Goal: Transaction & Acquisition: Purchase product/service

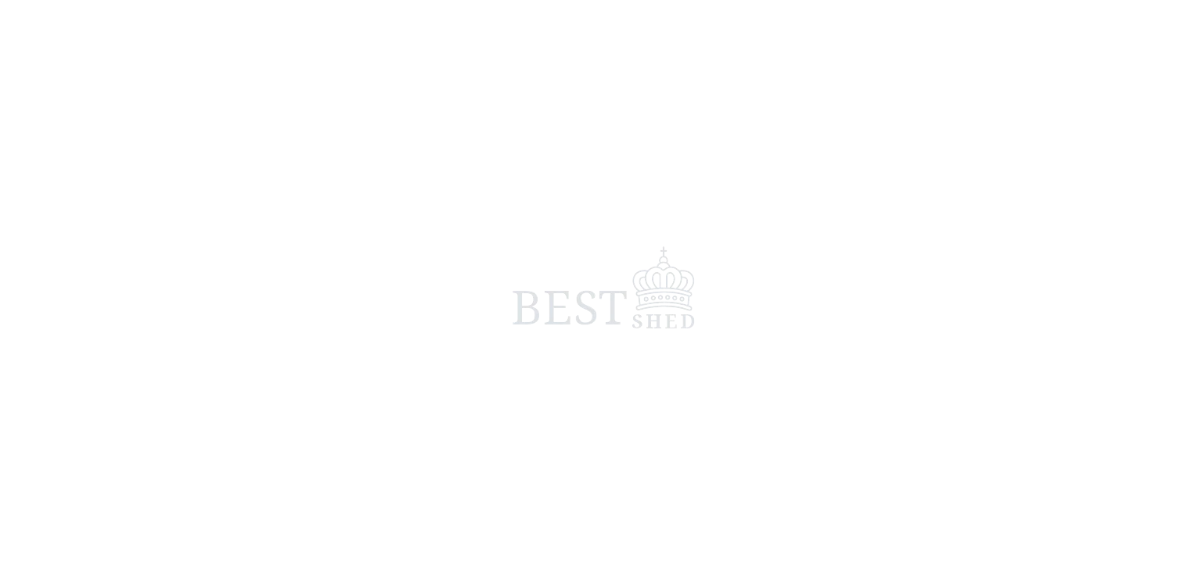
click at [468, 74] on span at bounding box center [601, 288] width 1202 height 577
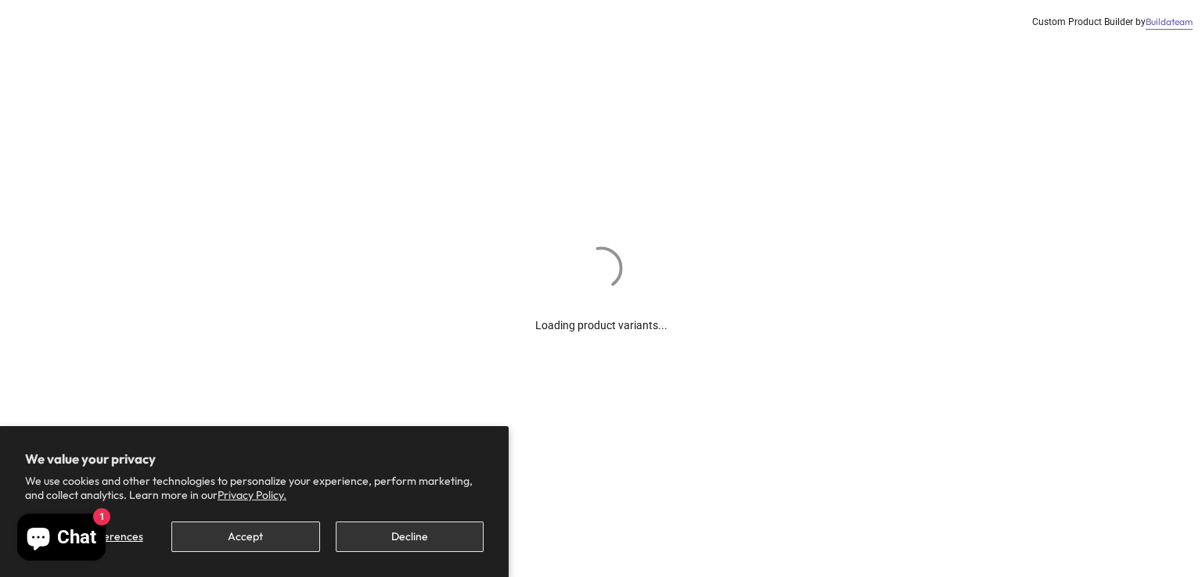
click at [536, 246] on div "Loading product variants... Custom Product Builder by Buildateam" at bounding box center [601, 288] width 1202 height 577
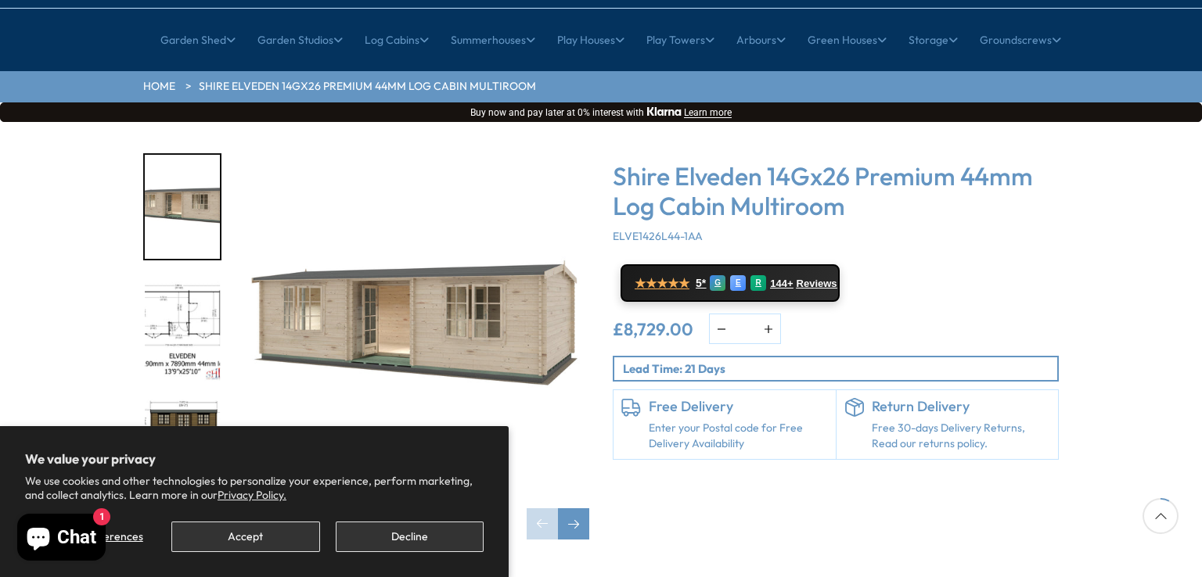
scroll to position [235, 0]
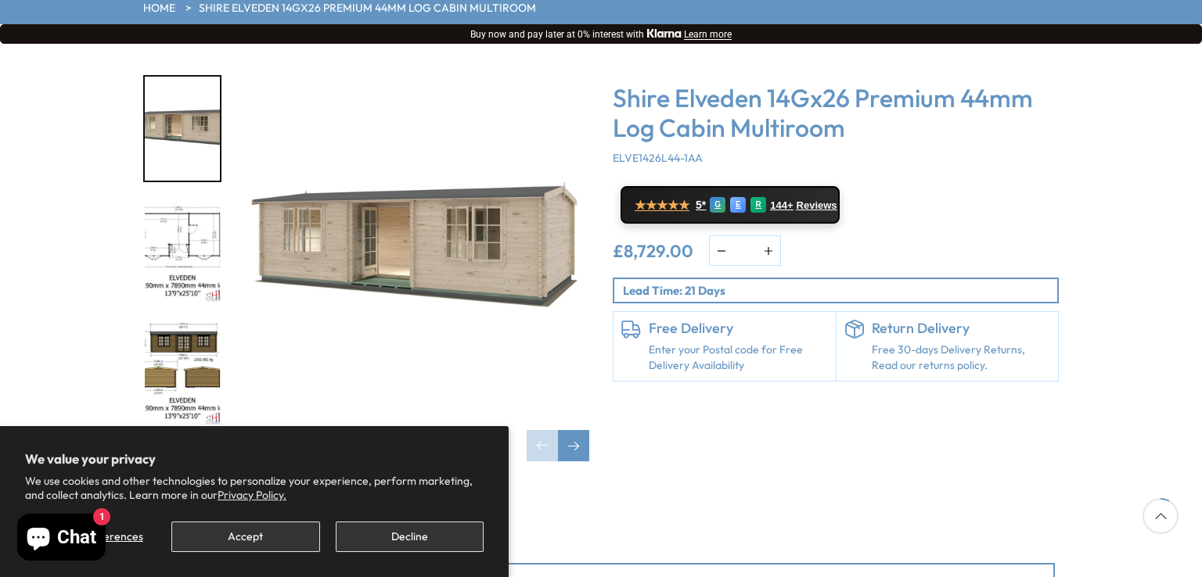
click at [533, 44] on div "Click To Expand Click To Expand Click To Expand Click To Expand Click To Expand…" at bounding box center [601, 280] width 1202 height 473
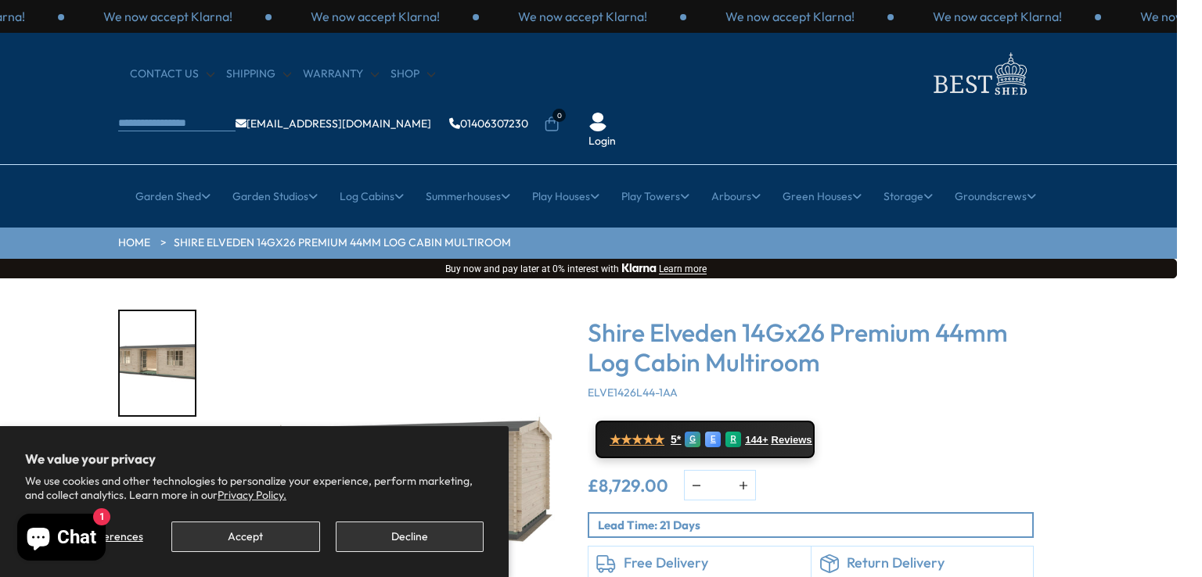
click at [692, 43] on div "CONTACT US Shipping Warranty Shop [EMAIL_ADDRESS][DOMAIN_NAME] 01406307230 0 Lo…" at bounding box center [576, 99] width 1202 height 132
click at [573, 228] on section "HOME Shire Elveden 14Gx26 Premium 44mm Log Cabin Multiroom" at bounding box center [576, 243] width 1202 height 31
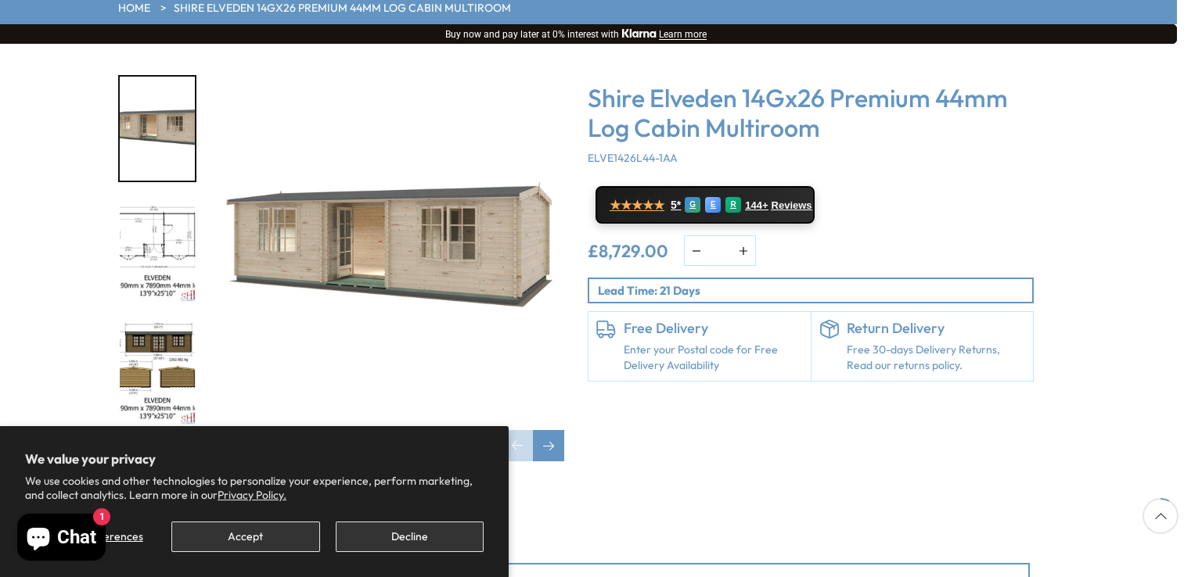
scroll to position [313, 25]
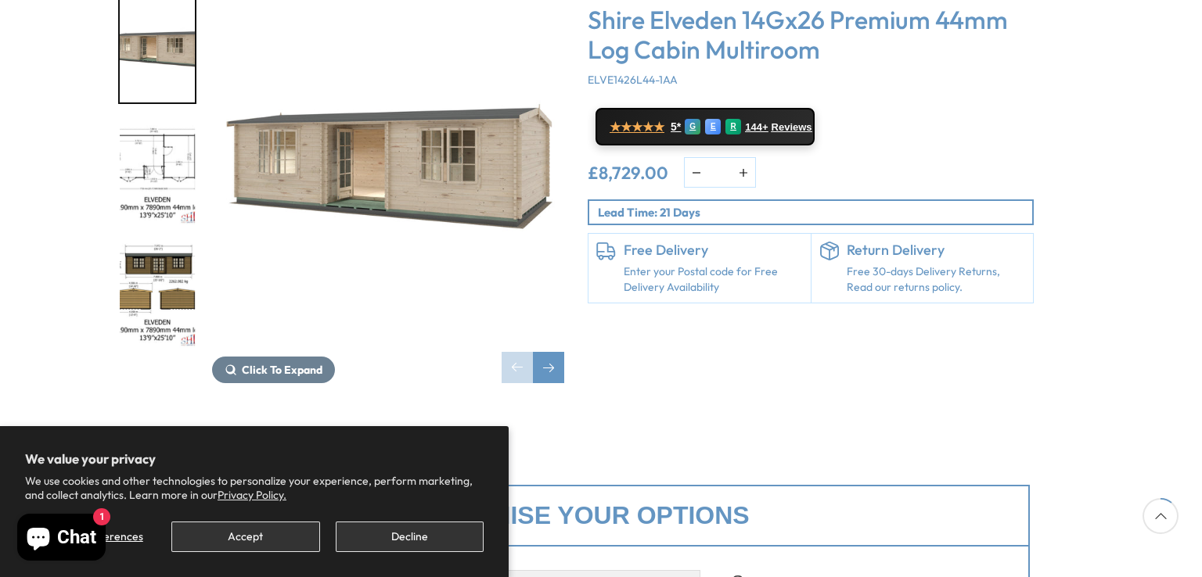
click at [313, 13] on img "1 / 10" at bounding box center [388, 173] width 352 height 352
